Goal: Check status: Check status

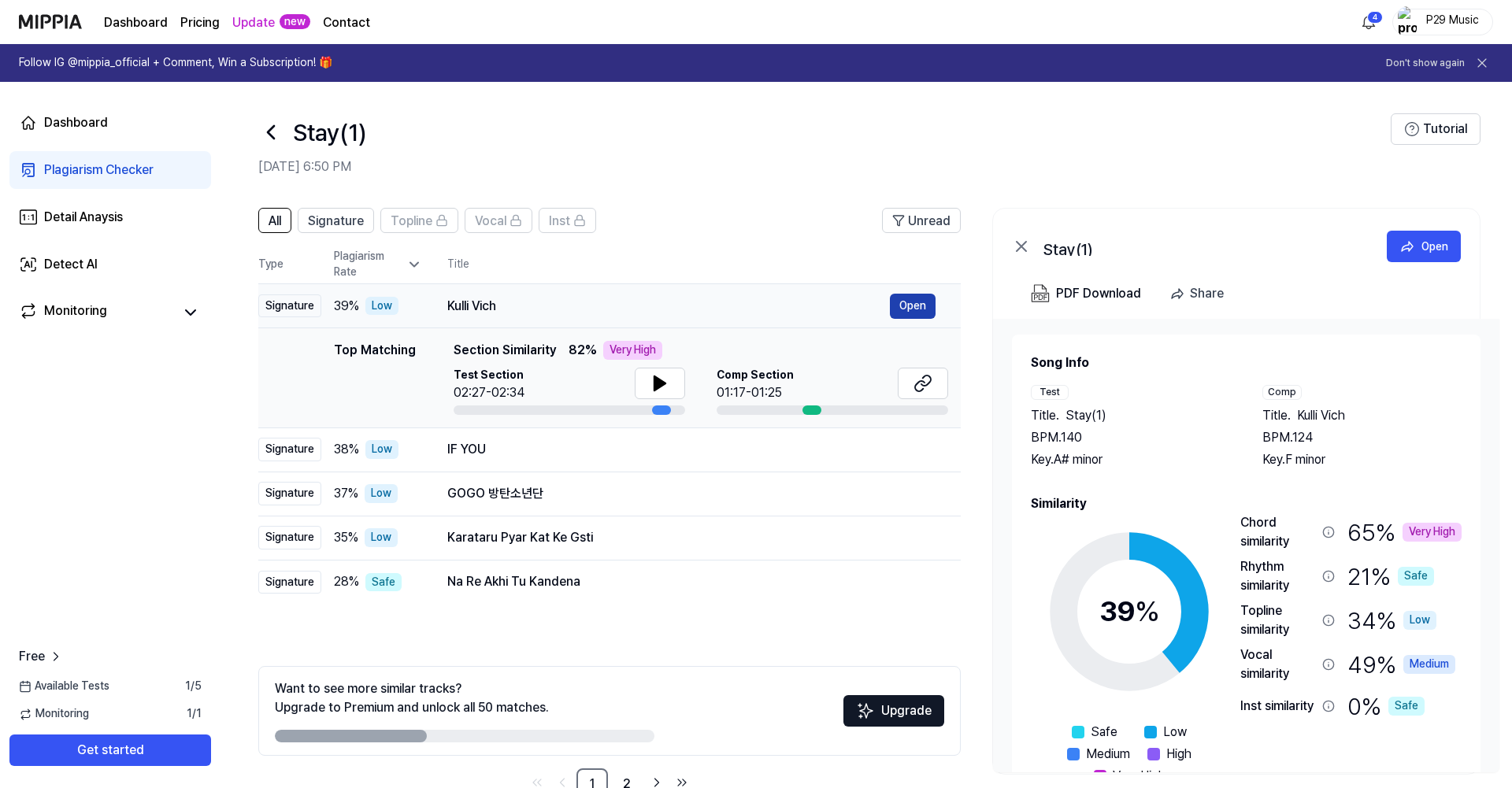
click at [909, 305] on button "Open" at bounding box center [913, 306] width 46 height 25
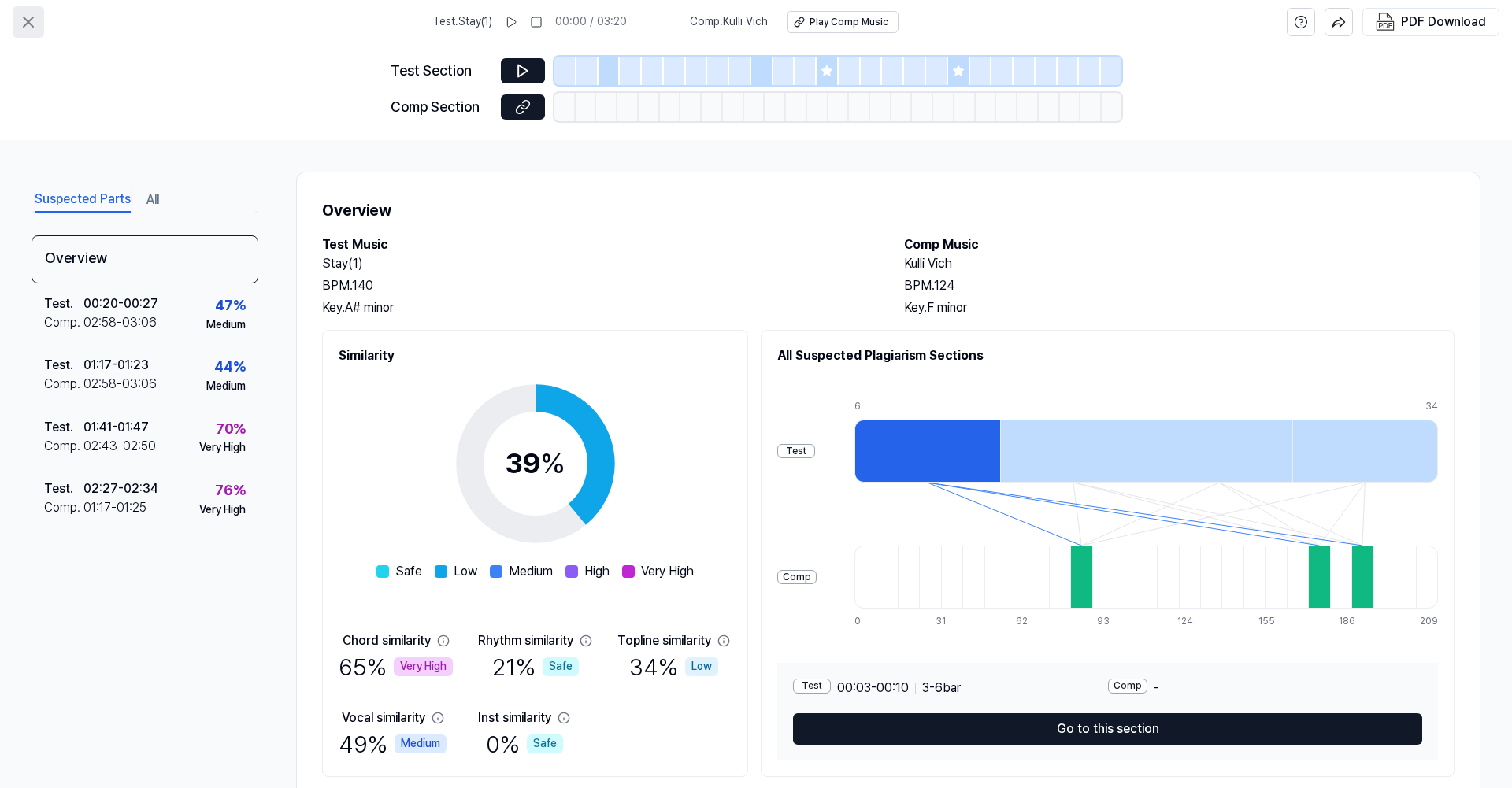
click at [27, 18] on icon at bounding box center [28, 22] width 19 height 19
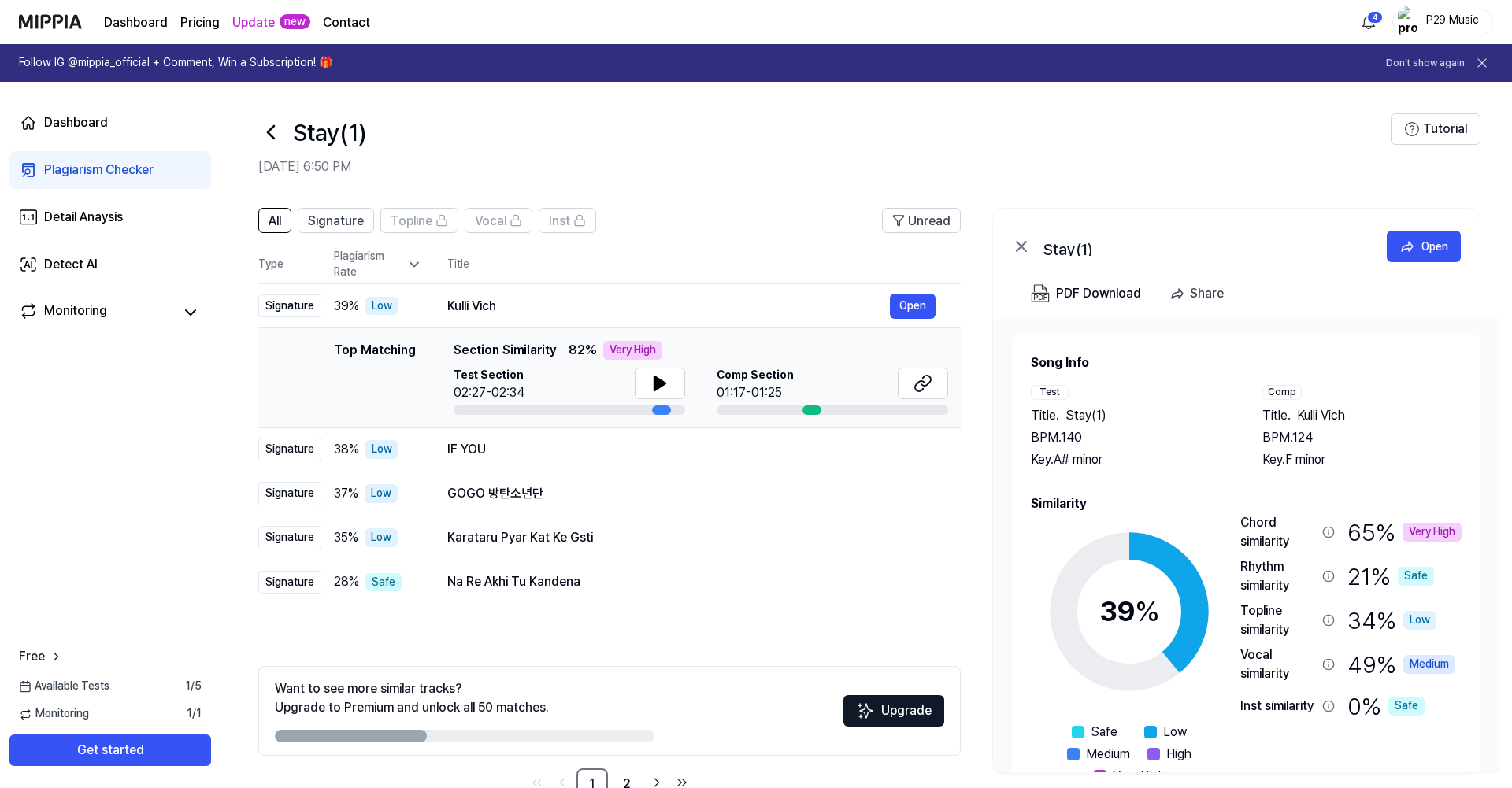
click at [70, 184] on link "Plagiarism Checker" at bounding box center [110, 170] width 201 height 38
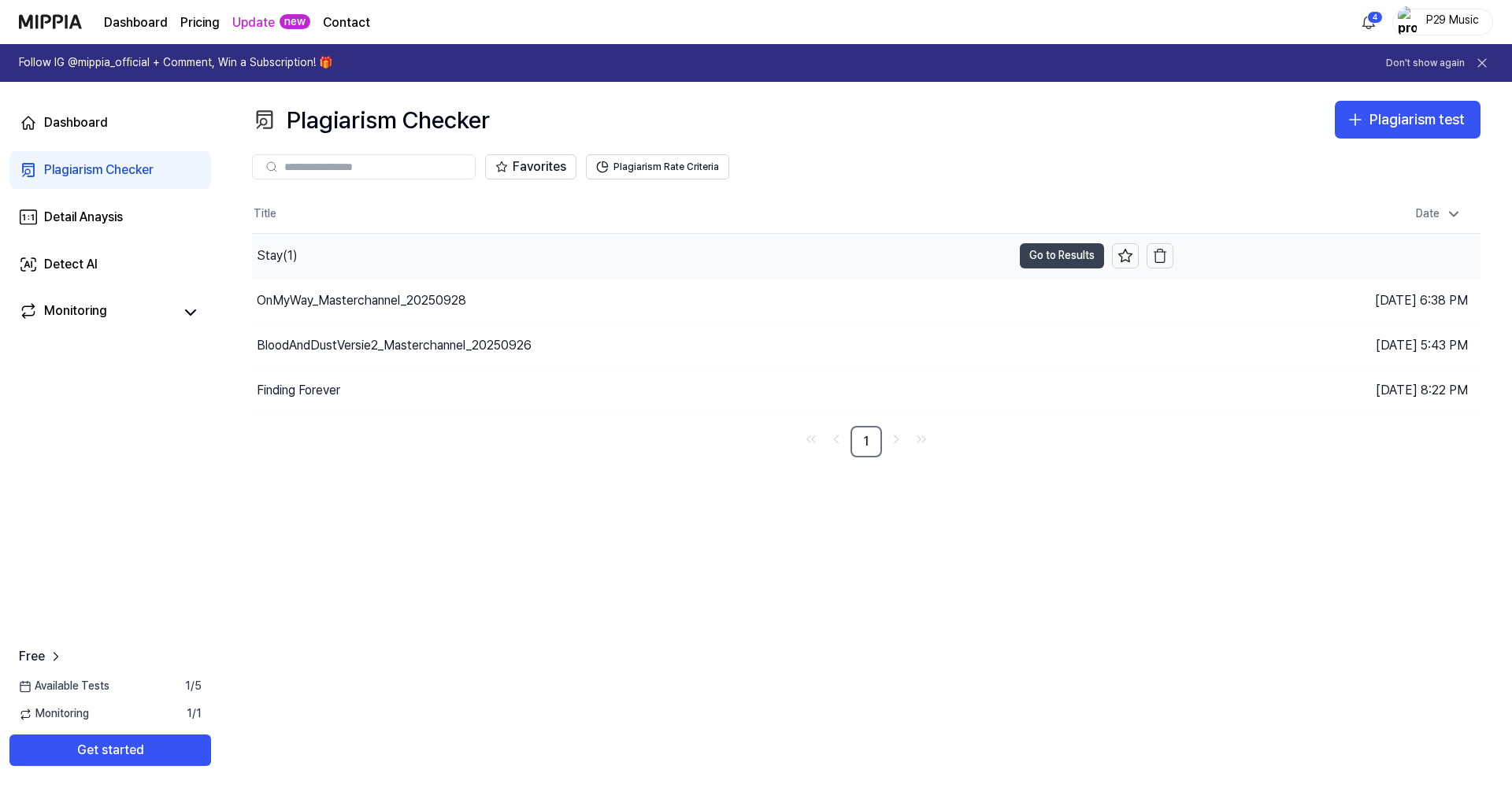
click at [1065, 244] on button "Go to Results" at bounding box center [1063, 256] width 85 height 25
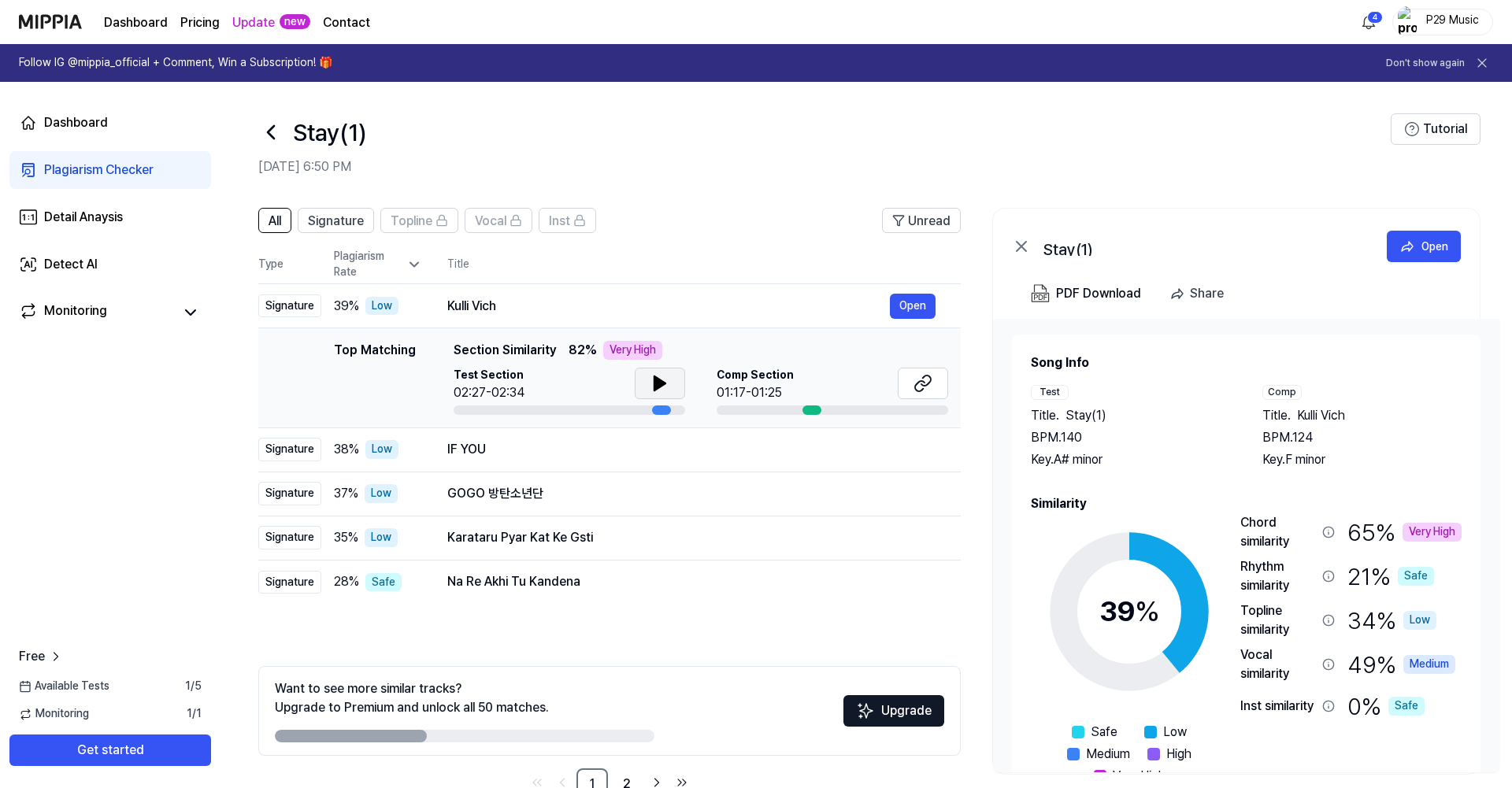
click at [649, 371] on button at bounding box center [660, 384] width 51 height 32
click at [662, 444] on div "IF YOU" at bounding box center [669, 449] width 443 height 19
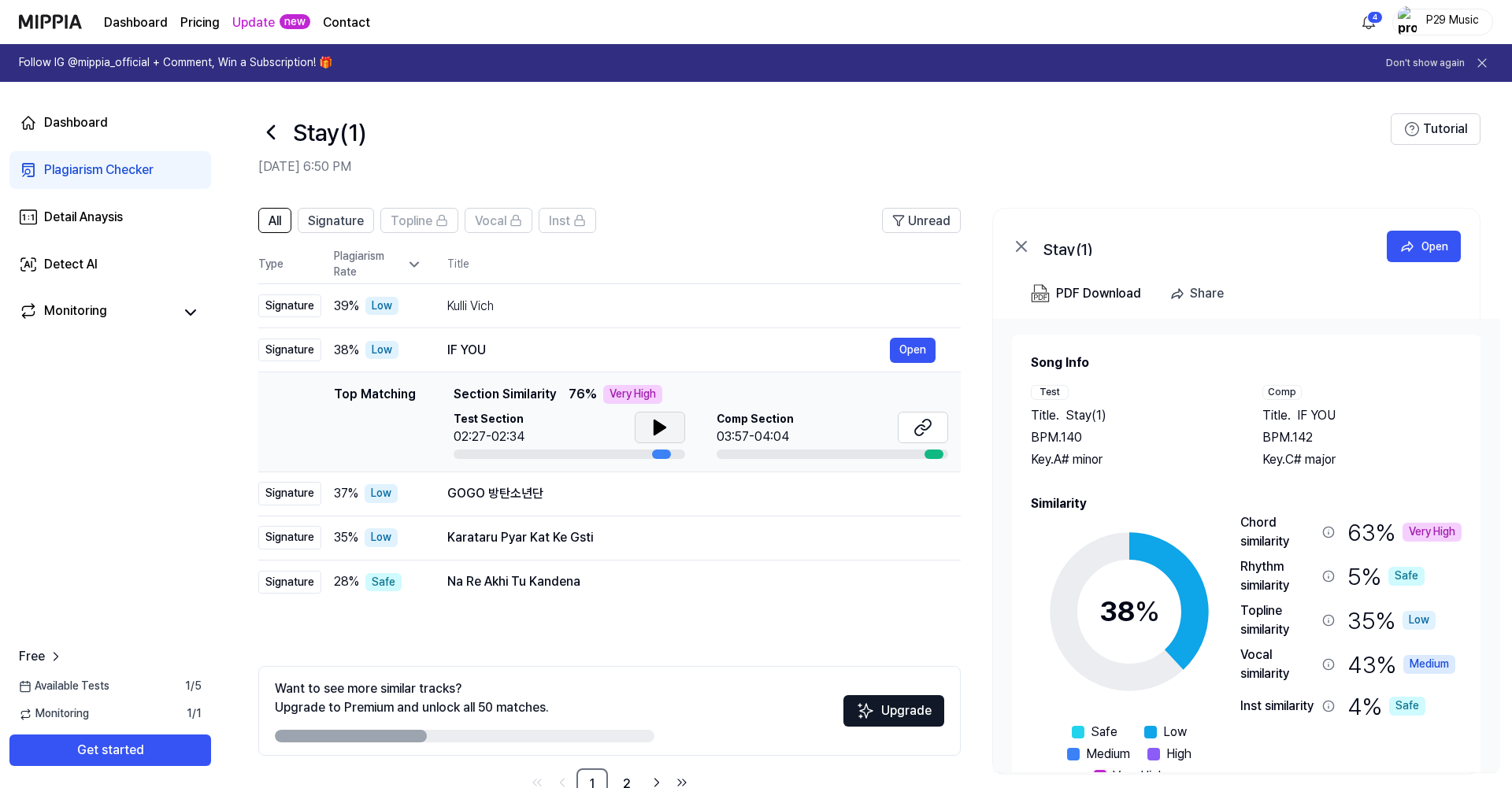
click at [662, 440] on button at bounding box center [660, 428] width 51 height 32
click at [668, 481] on td "GOGO 방탄소년단 Open" at bounding box center [691, 494] width 539 height 44
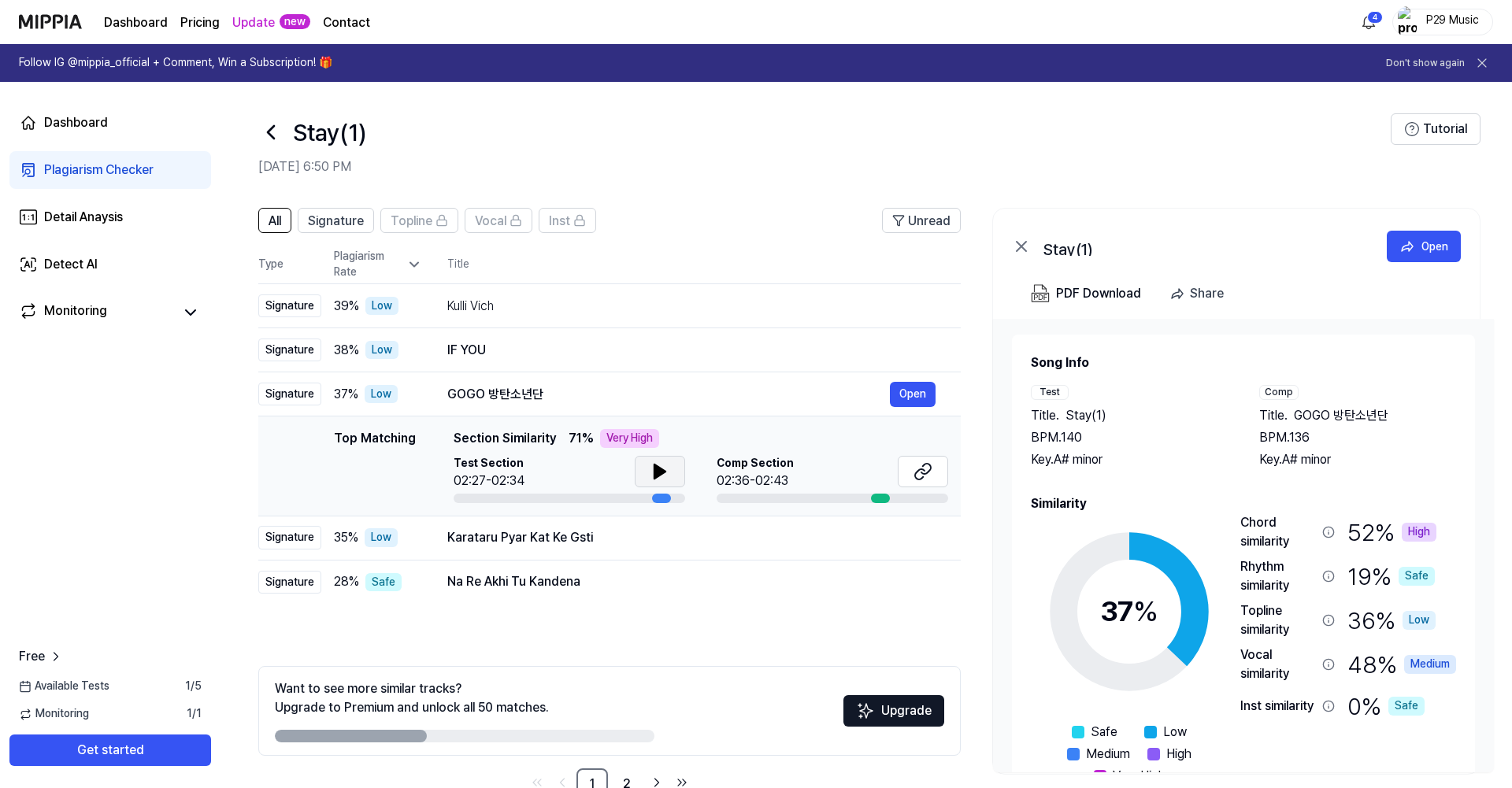
click at [667, 478] on icon at bounding box center [660, 472] width 19 height 19
click at [668, 548] on div "Karataru Pyar Kat Ke Gsti Open" at bounding box center [691, 538] width 488 height 25
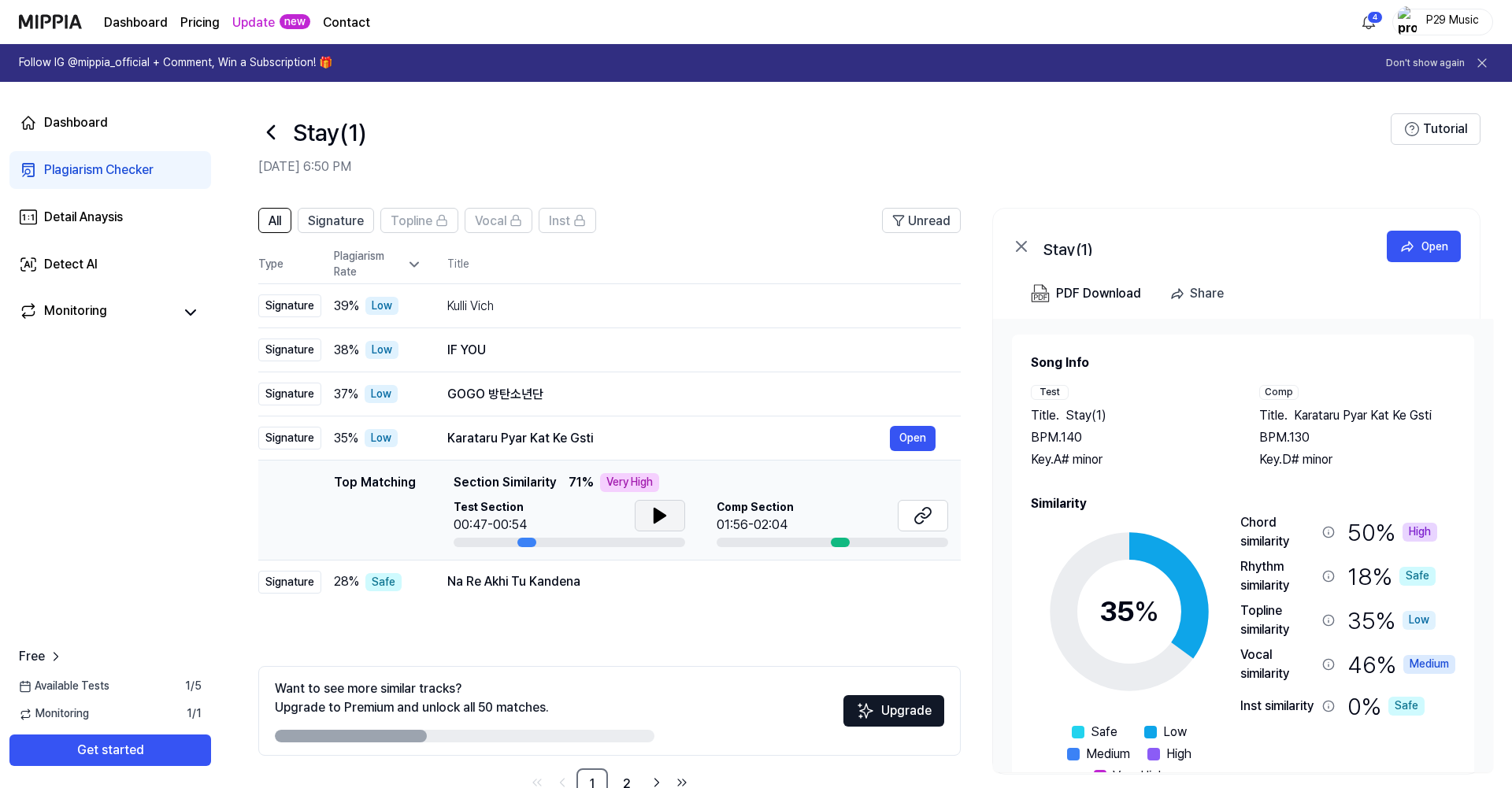
click at [656, 514] on icon at bounding box center [660, 515] width 11 height 14
click at [675, 585] on div "Na Re Akhi Tu Kandena" at bounding box center [669, 582] width 443 height 19
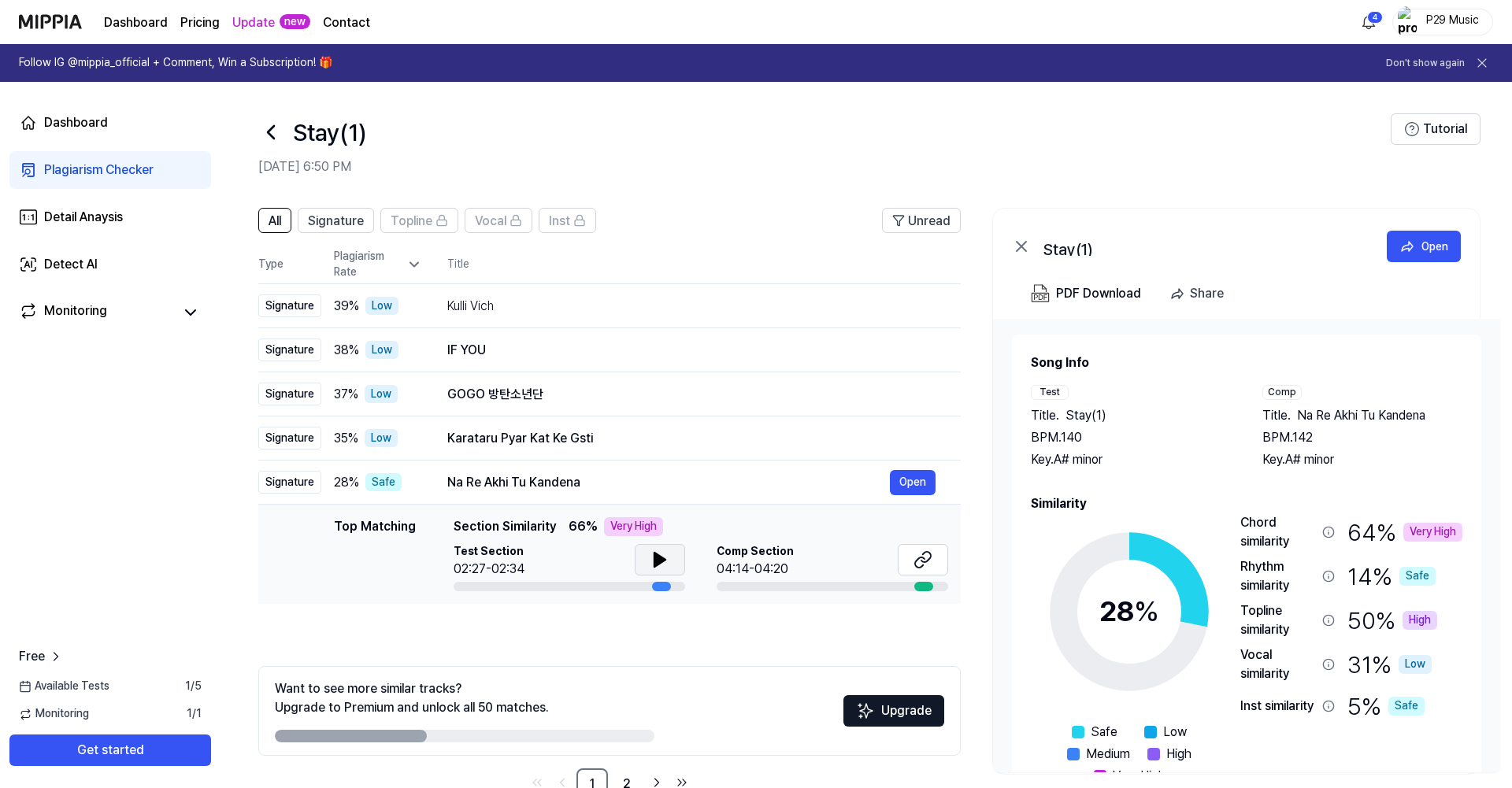
click at [643, 557] on button at bounding box center [660, 560] width 51 height 32
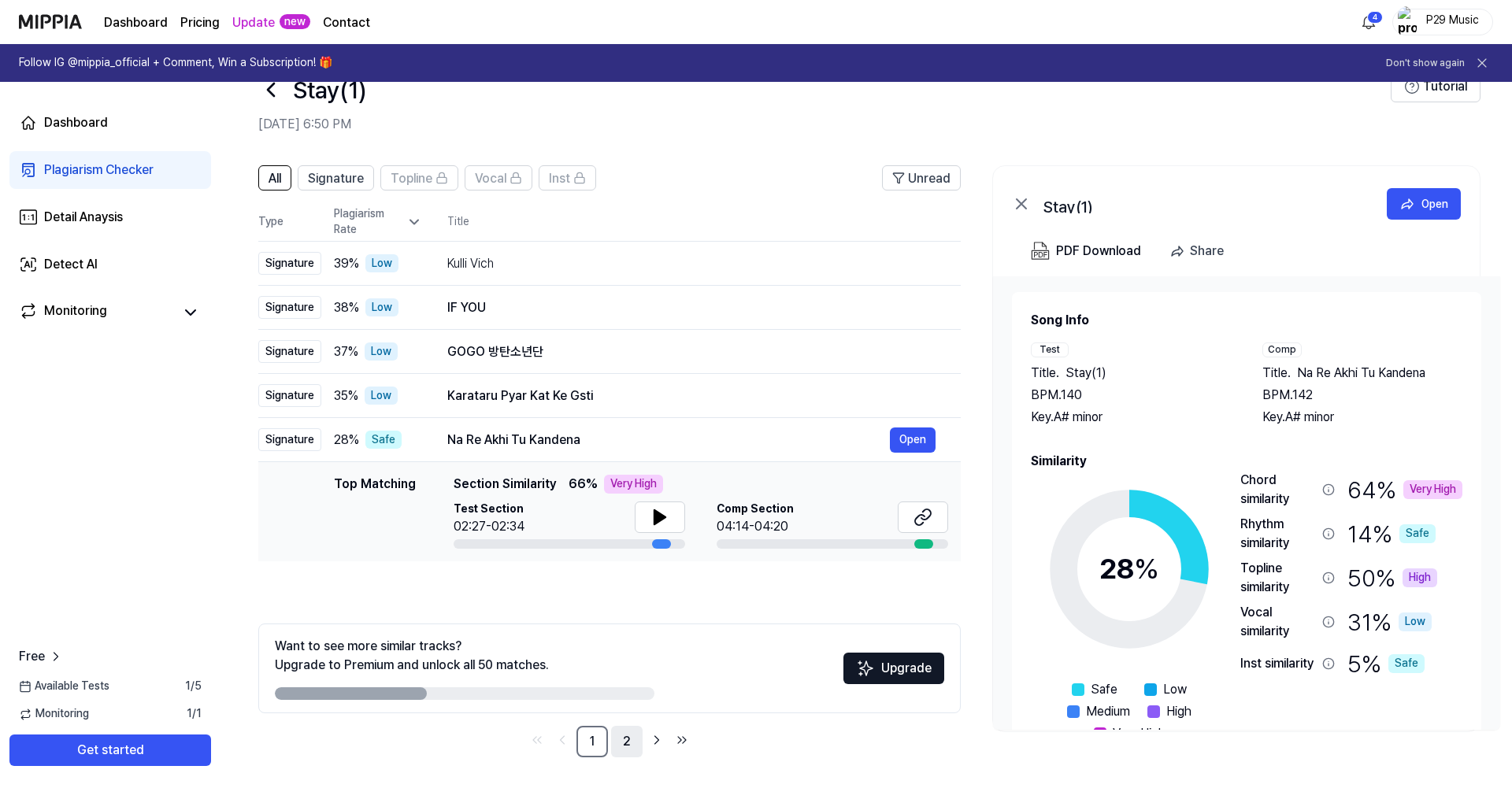
click at [623, 735] on link "2" at bounding box center [627, 742] width 32 height 32
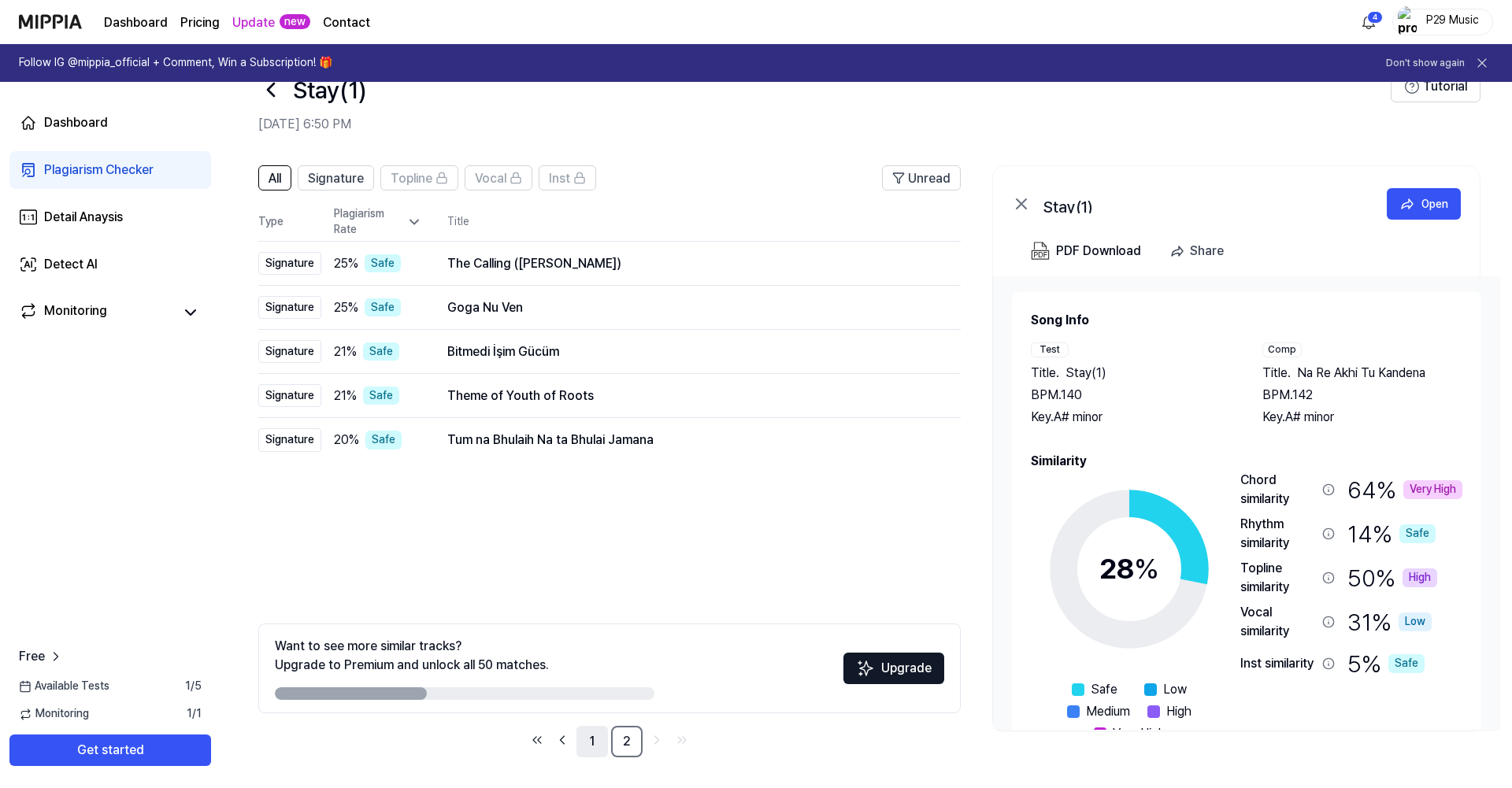
click at [585, 733] on link "1" at bounding box center [592, 742] width 32 height 32
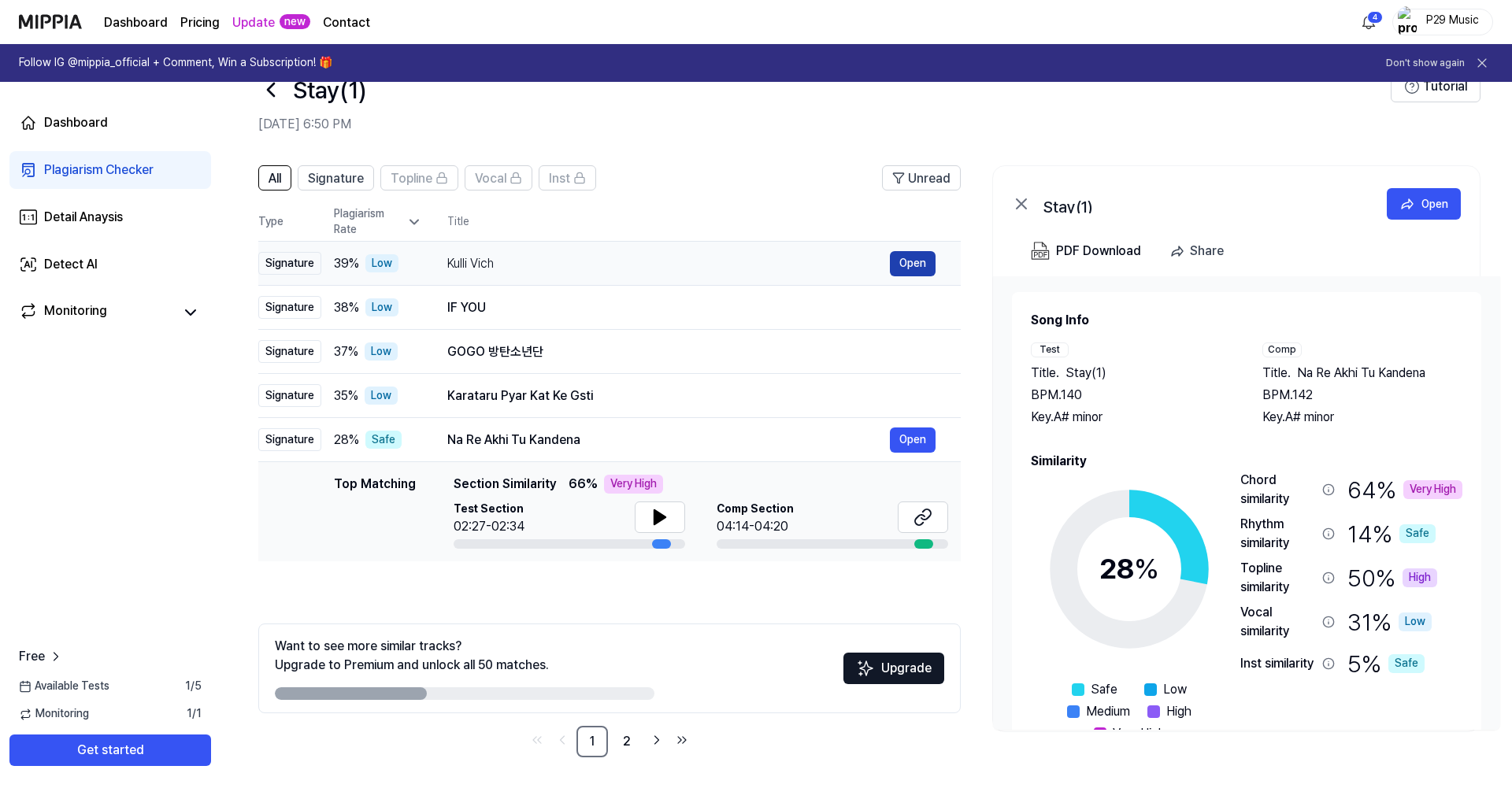
click at [895, 252] on button "Open" at bounding box center [913, 263] width 46 height 25
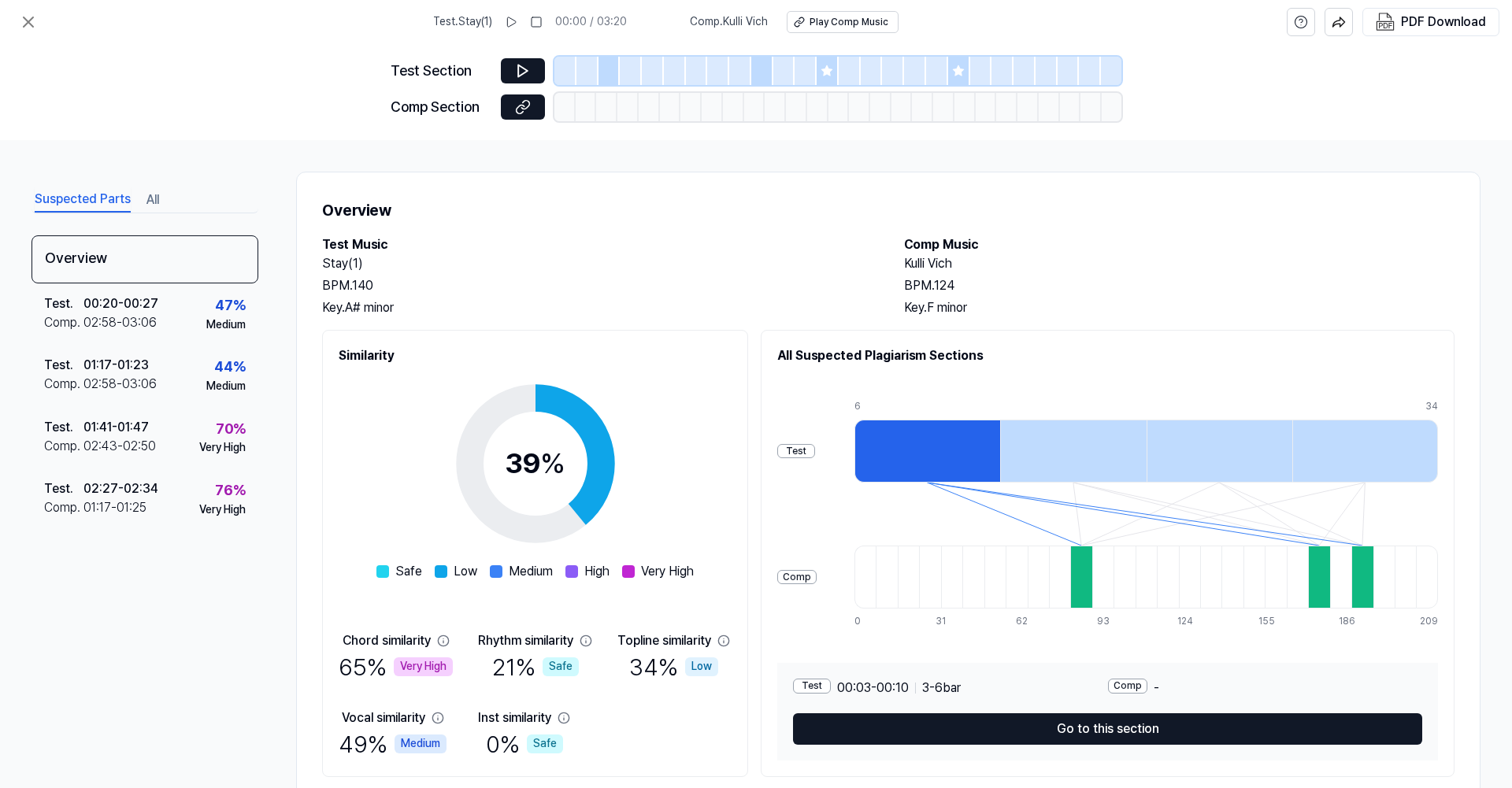
scroll to position [45, 0]
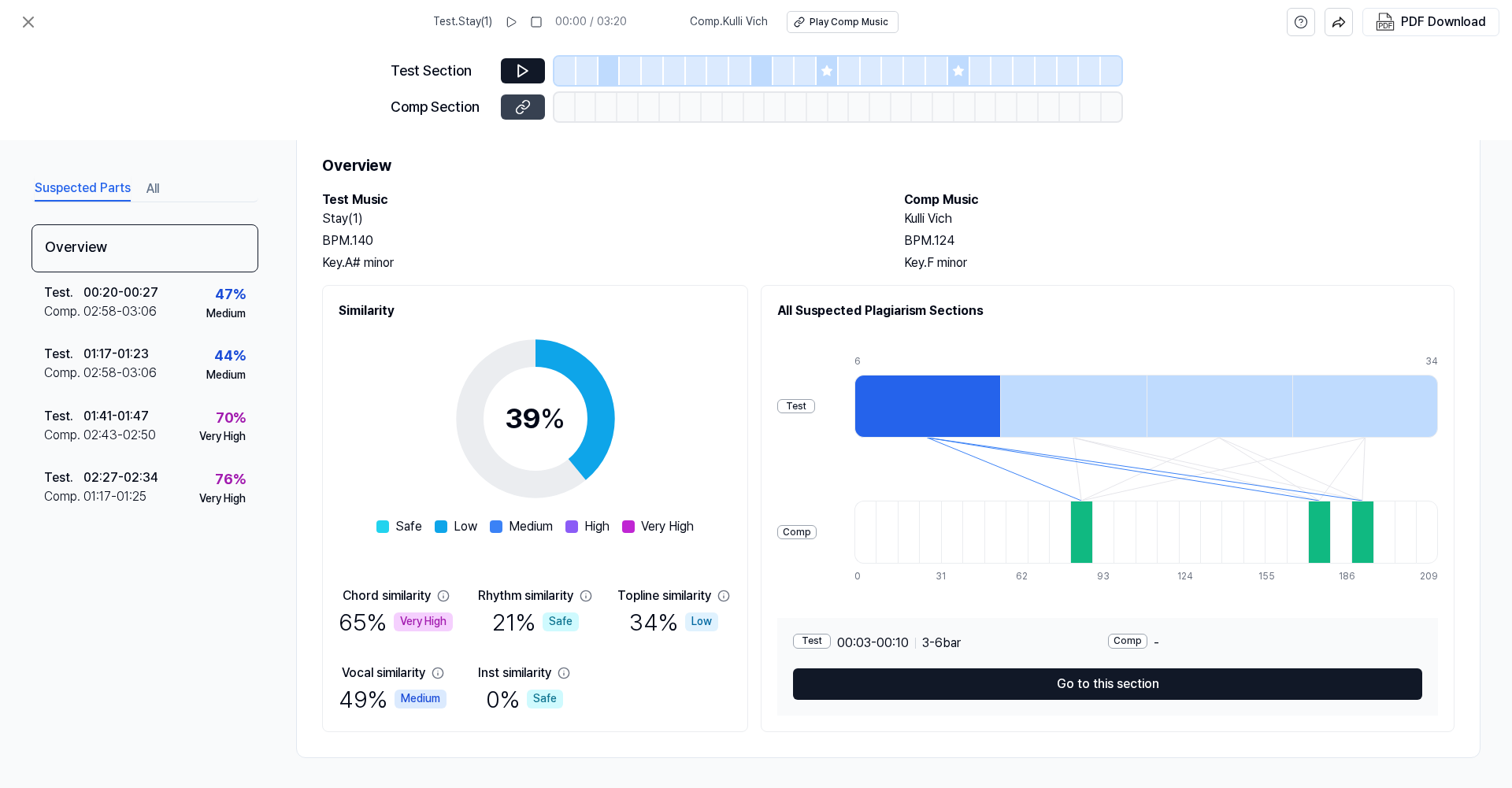
click at [531, 103] on button at bounding box center [523, 107] width 44 height 25
